Goal: Task Accomplishment & Management: Use online tool/utility

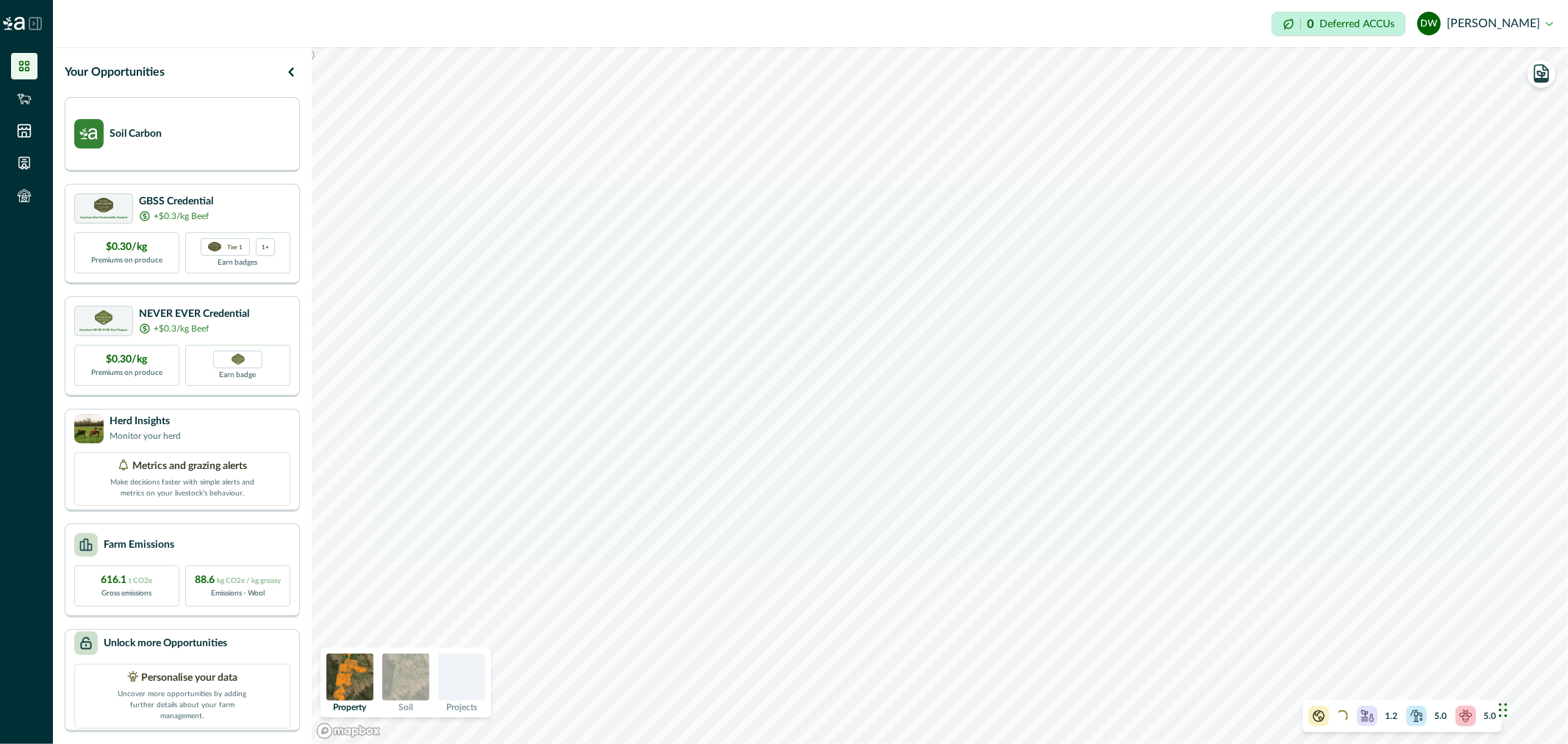
click at [410, 680] on img at bounding box center [406, 677] width 47 height 47
click at [353, 679] on img at bounding box center [349, 677] width 47 height 47
click at [414, 674] on img at bounding box center [406, 677] width 47 height 47
click at [1545, 125] on button "button" at bounding box center [1542, 114] width 29 height 29
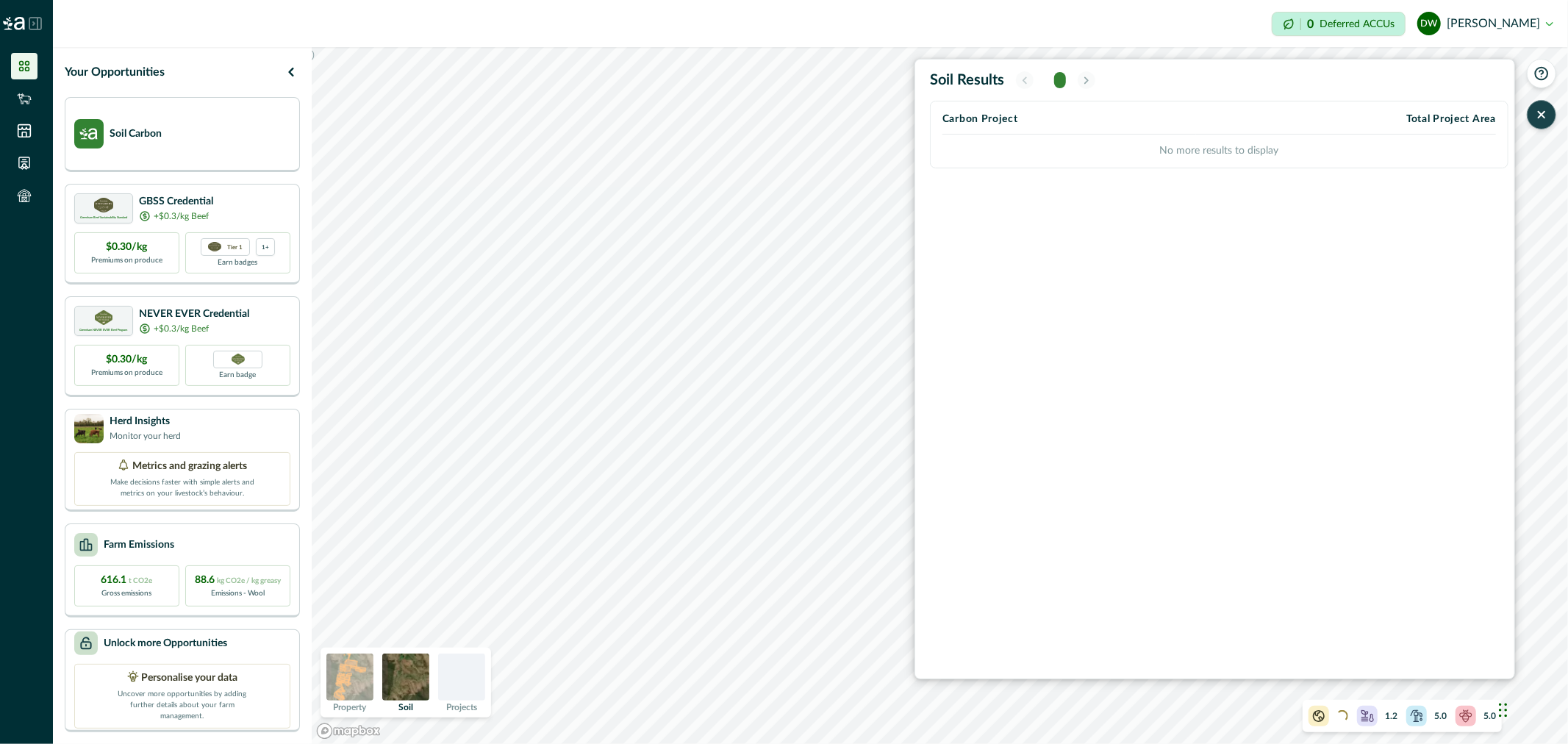
click at [1541, 113] on icon "button" at bounding box center [1542, 114] width 6 height 6
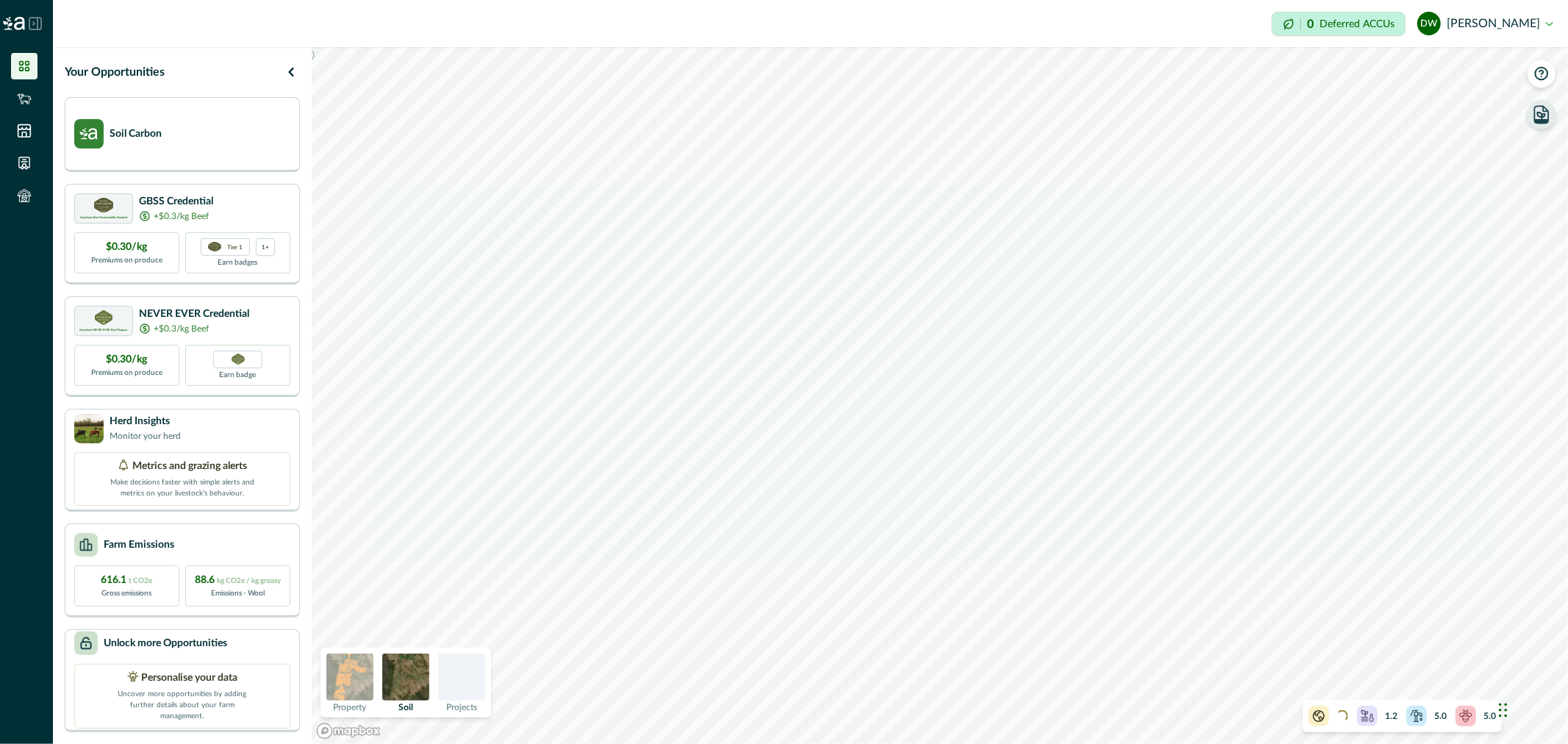
click at [1468, 718] on icon at bounding box center [1465, 715] width 15 height 15
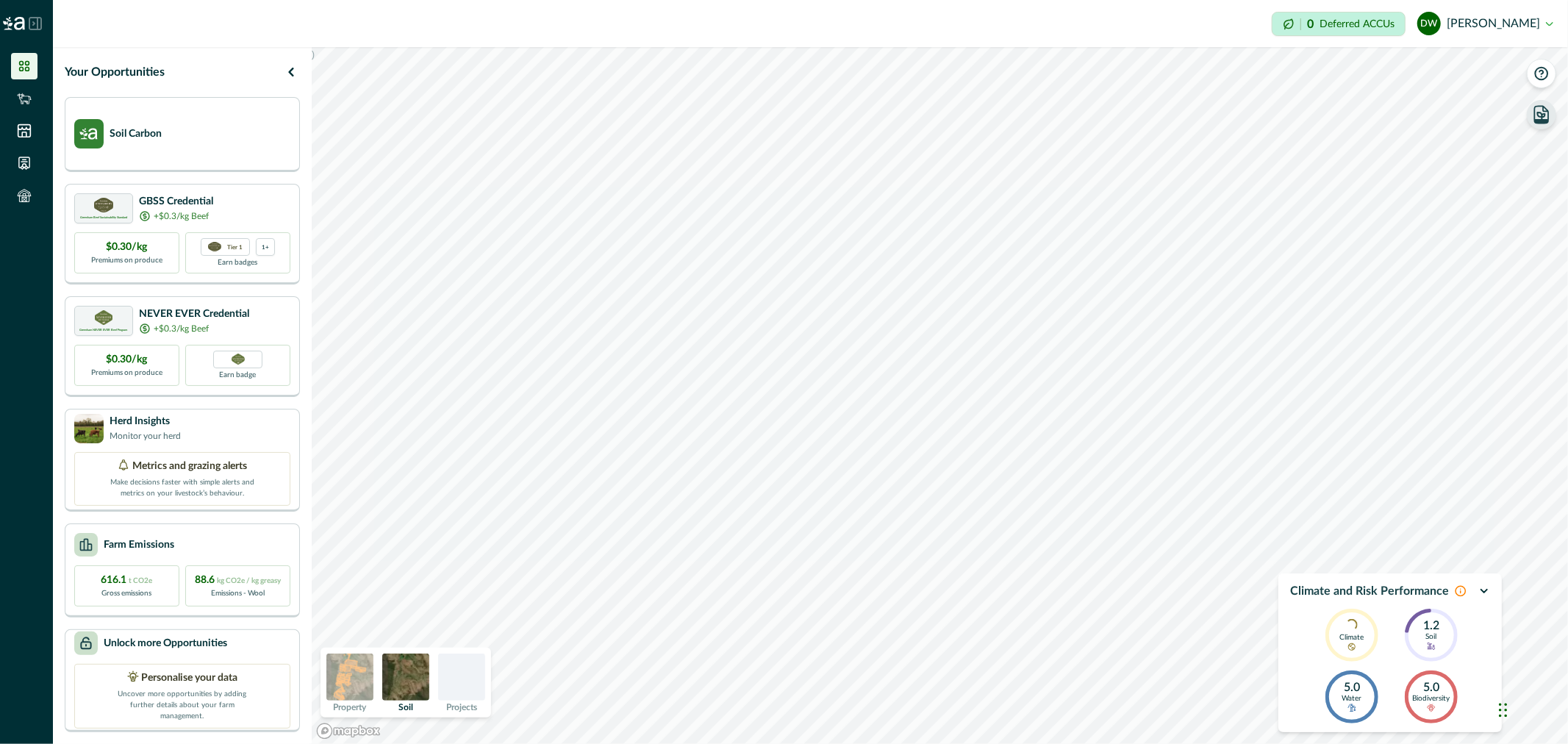
click at [1486, 589] on icon "button" at bounding box center [1485, 591] width 12 height 12
